Goal: Task Accomplishment & Management: Manage account settings

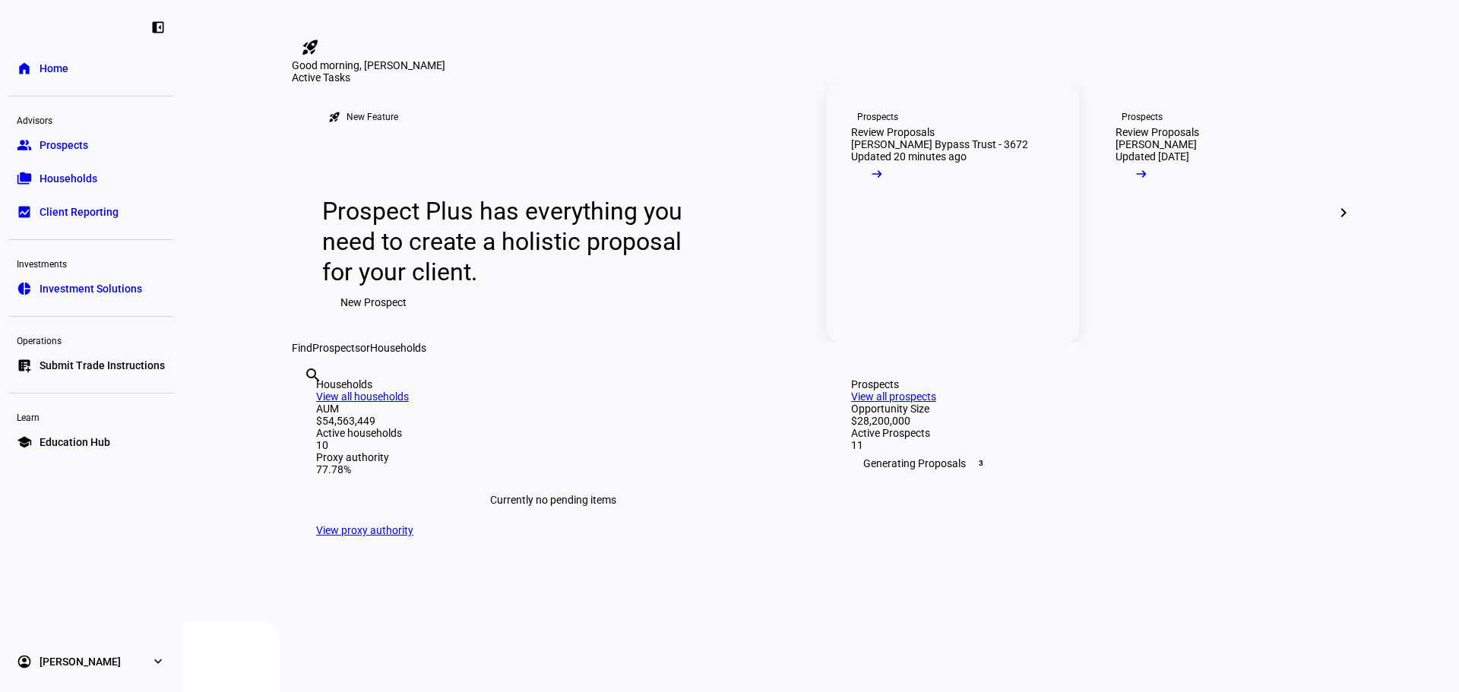
click at [968, 328] on link "Prospects Review Proposals [PERSON_NAME] Bypass Trust - 3672 Updated 20 minutes…" at bounding box center [953, 213] width 252 height 258
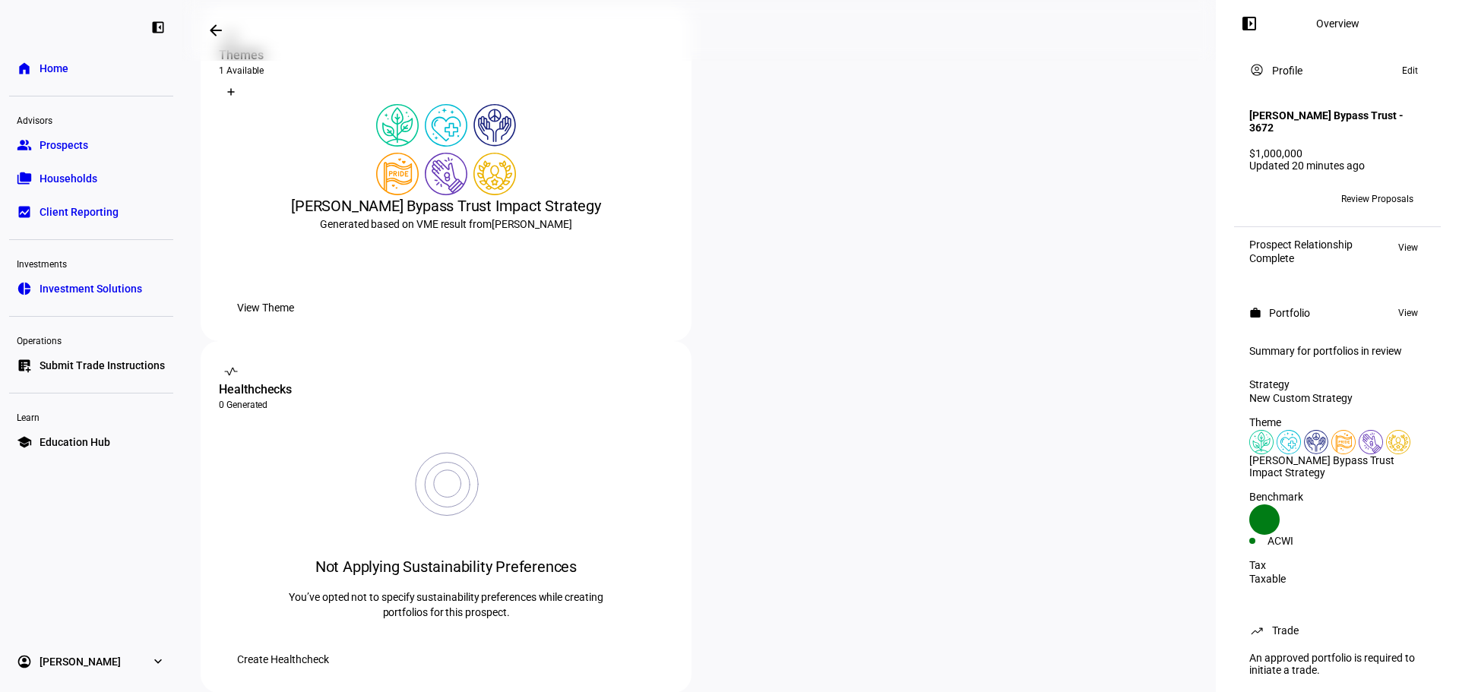
scroll to position [205, 0]
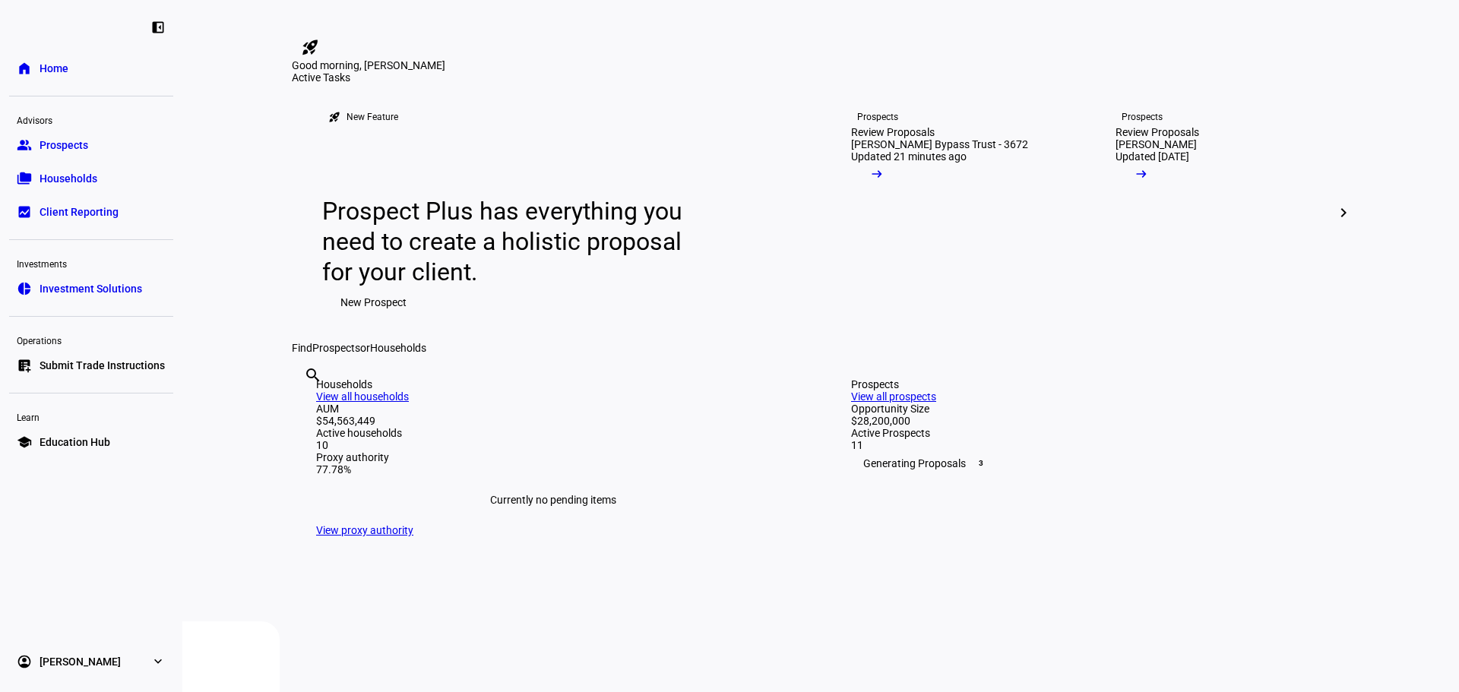
click at [1341, 222] on mat-icon "chevron_right" at bounding box center [1344, 213] width 18 height 18
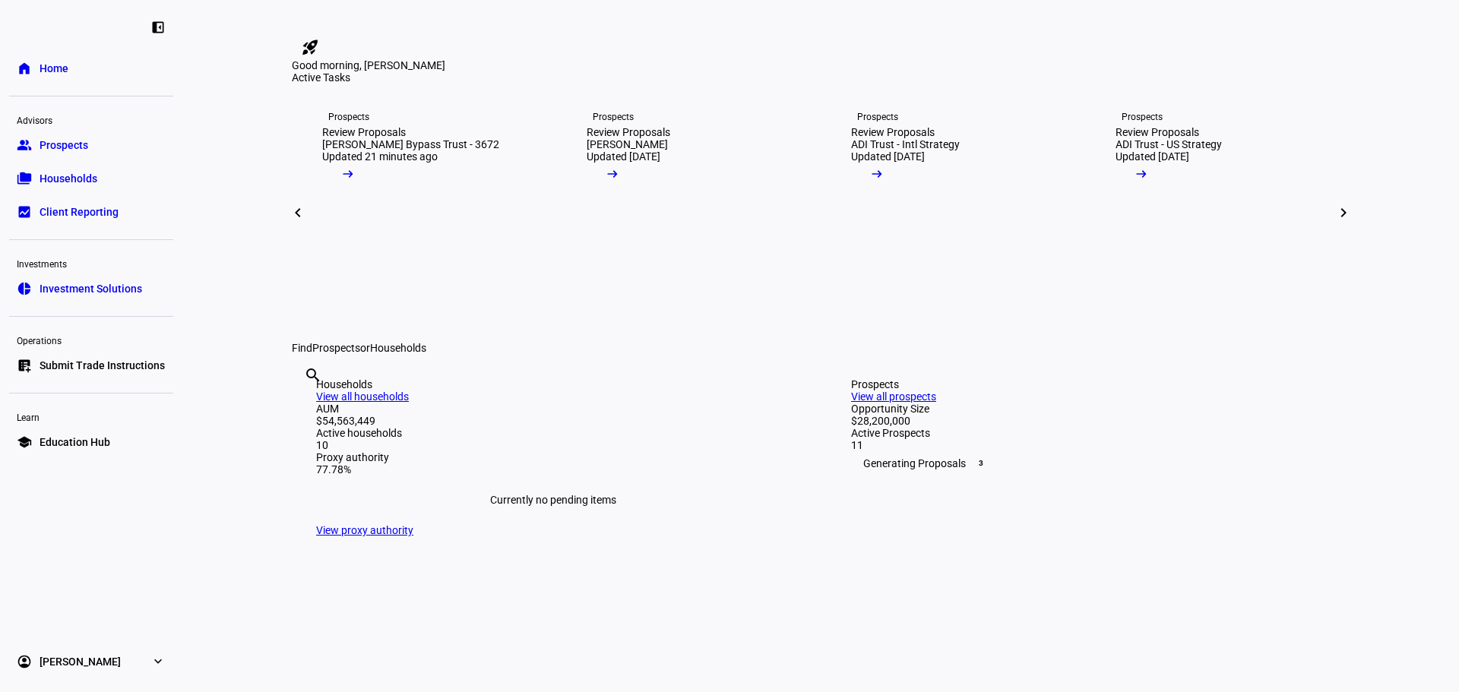
click at [283, 231] on span at bounding box center [298, 213] width 36 height 36
